Goal: Information Seeking & Learning: Learn about a topic

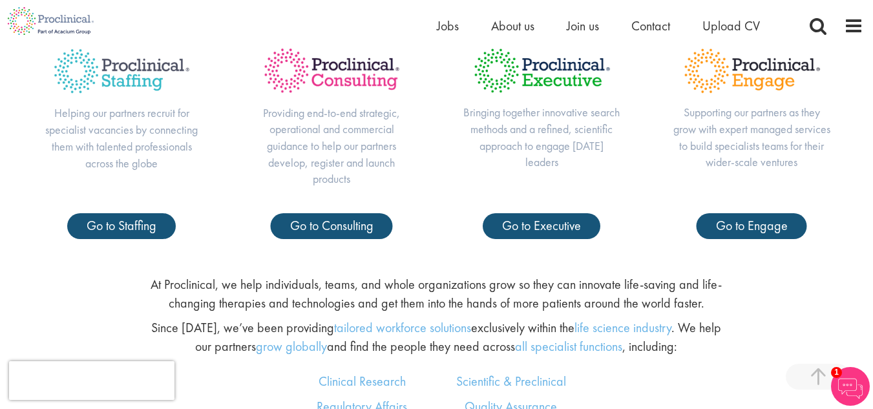
scroll to position [437, 0]
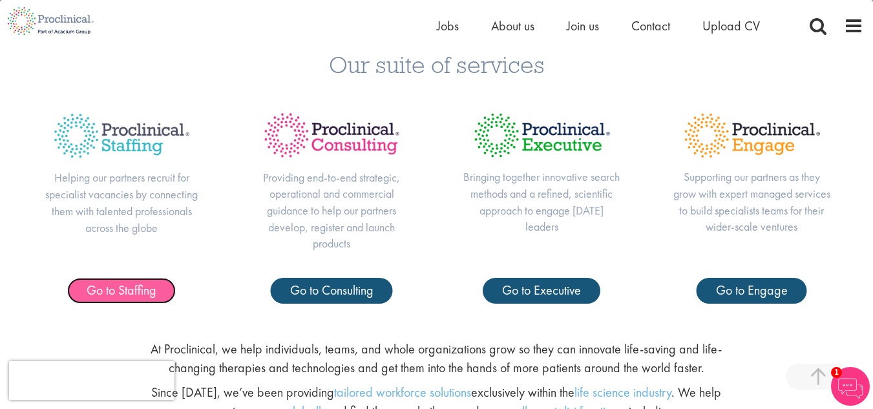
click at [116, 295] on span "Go to Staffing" at bounding box center [122, 290] width 70 height 17
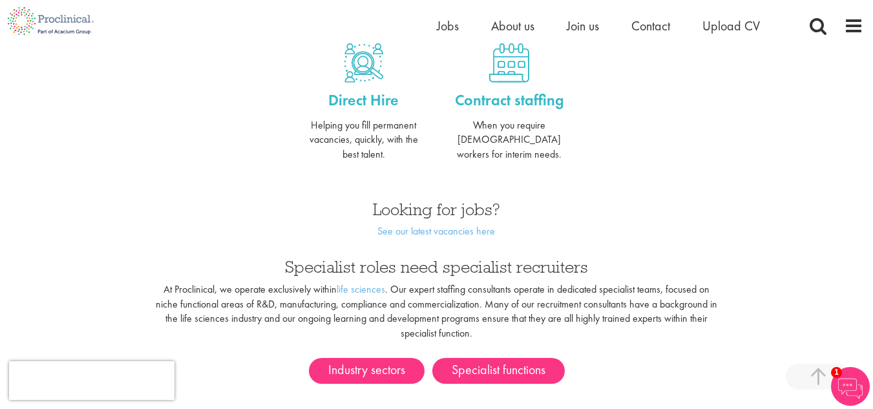
scroll to position [581, 0]
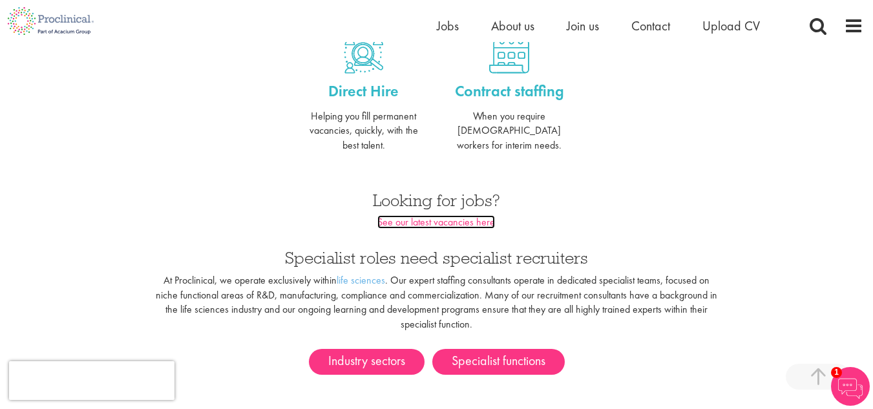
click at [450, 215] on link "See our latest vacancies here" at bounding box center [436, 222] width 118 height 14
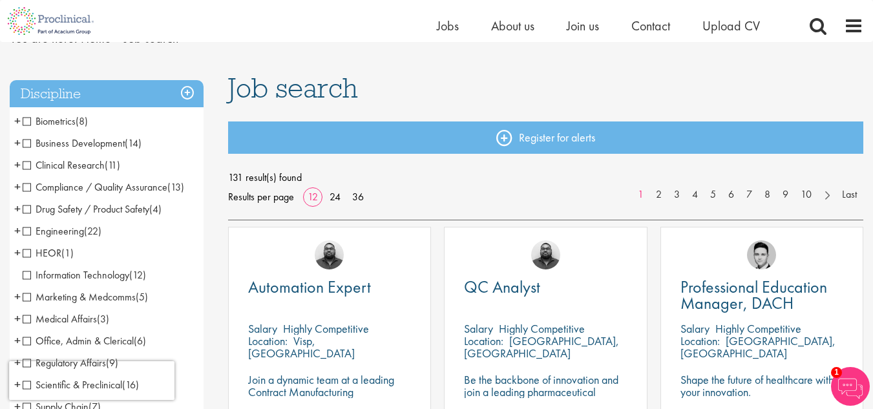
scroll to position [129, 0]
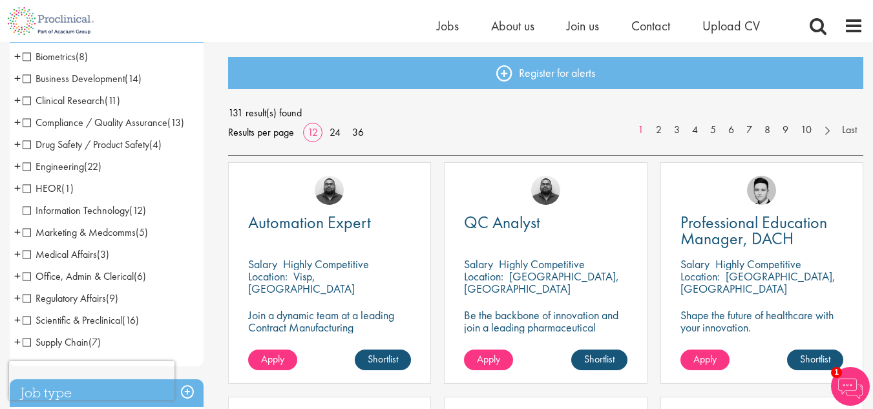
click at [106, 273] on span "Office, Admin & Clerical" at bounding box center [78, 276] width 111 height 14
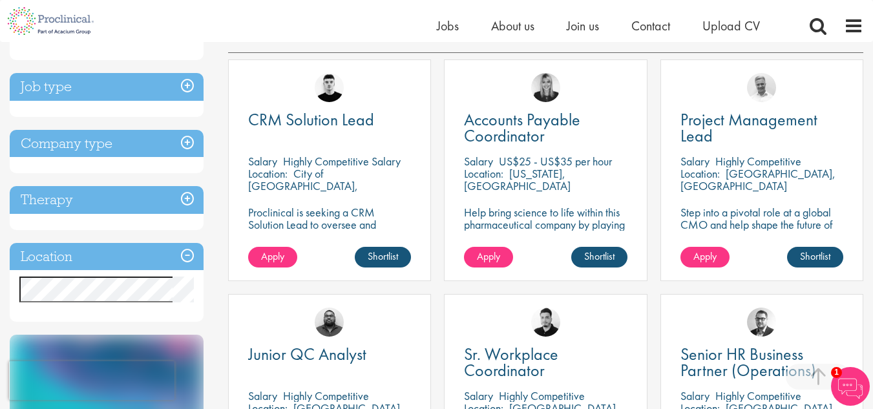
scroll to position [258, 0]
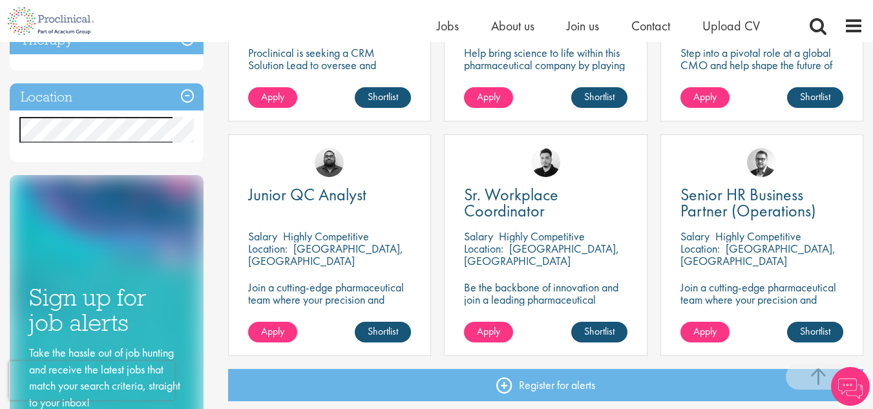
scroll to position [388, 0]
